Goal: Task Accomplishment & Management: Manage account settings

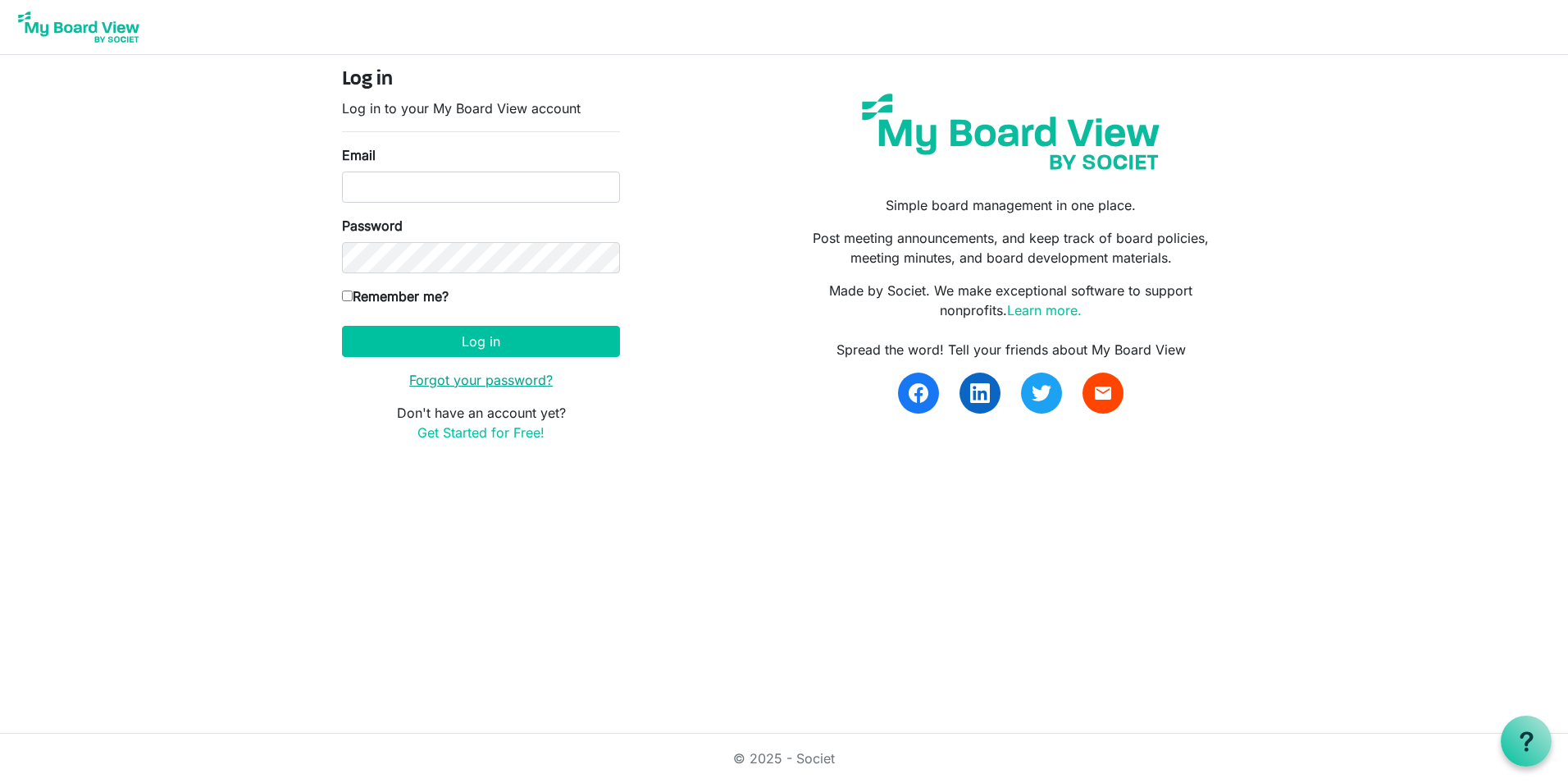
click at [495, 384] on link "Forgot your password?" at bounding box center [481, 379] width 144 height 16
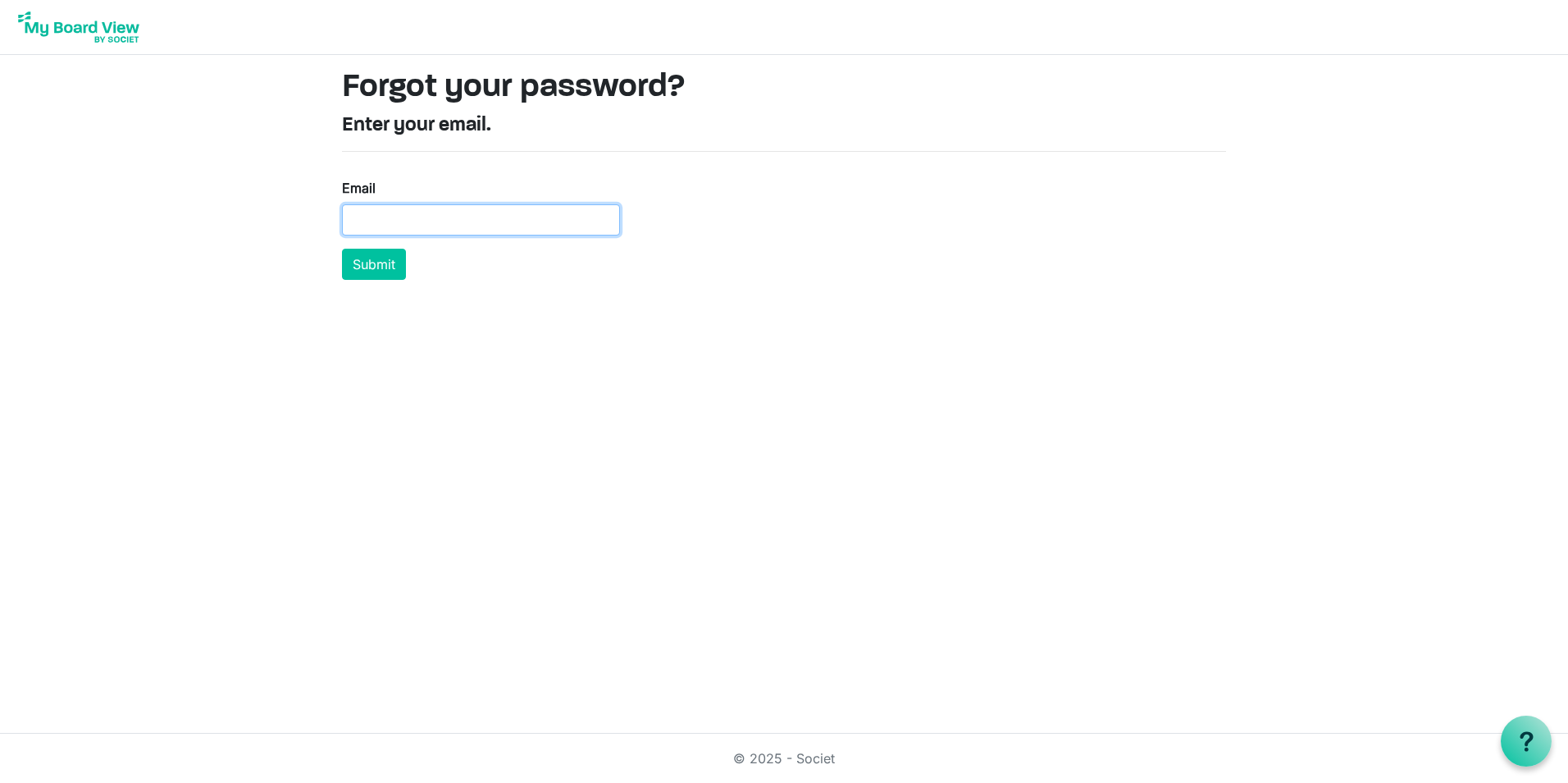
click at [435, 220] on input "Email" at bounding box center [481, 220] width 278 height 31
type input "[EMAIL_ADDRESS][DOMAIN_NAME]"
click at [375, 274] on button "Submit" at bounding box center [374, 264] width 64 height 31
